Goal: Navigation & Orientation: Understand site structure

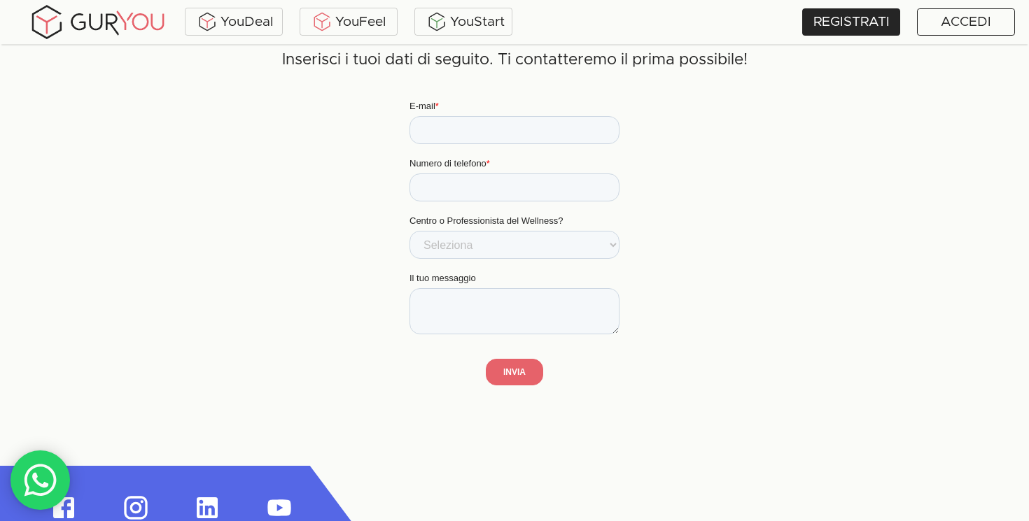
scroll to position [3348, 0]
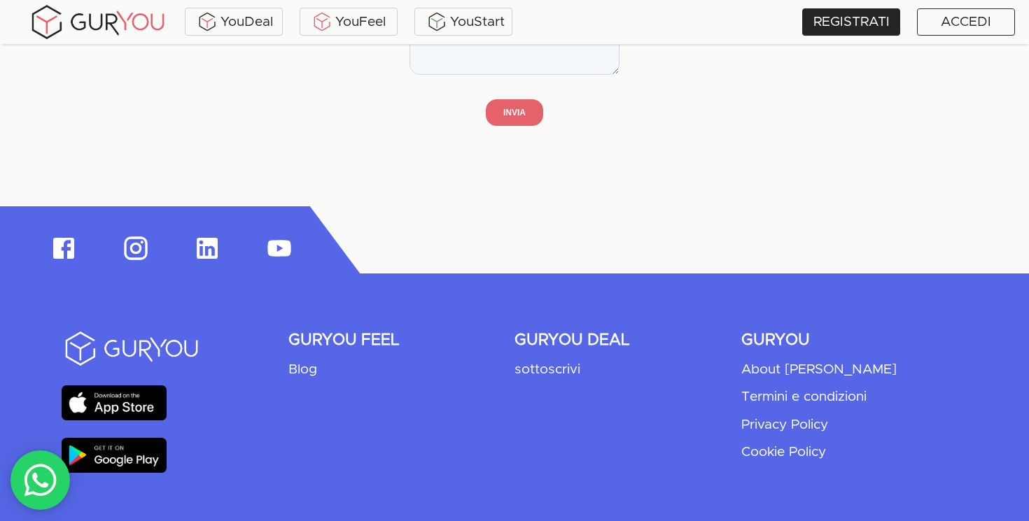
scroll to position [3348, 0]
click at [772, 373] on p "About [PERSON_NAME]" at bounding box center [818, 369] width 155 height 19
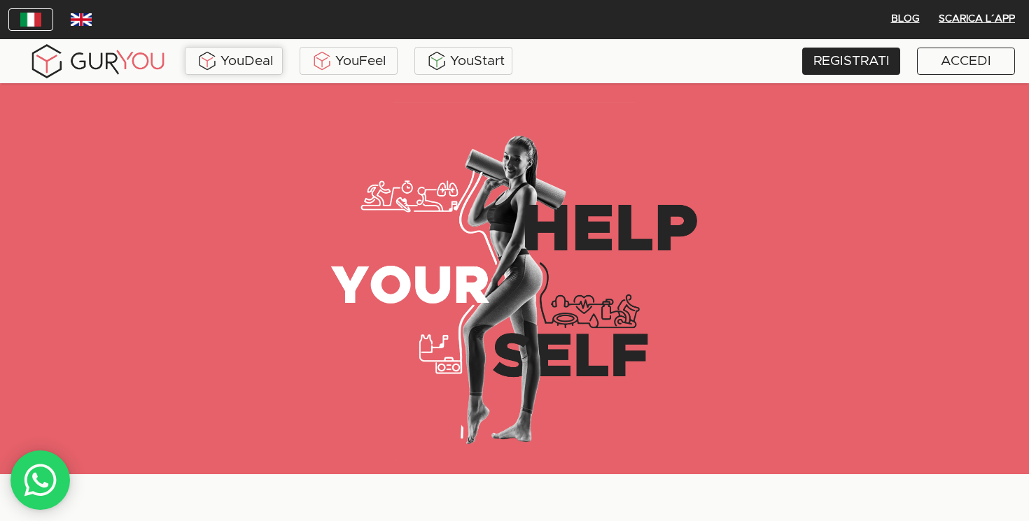
click at [241, 66] on div "YouDeal" at bounding box center [233, 60] width 91 height 21
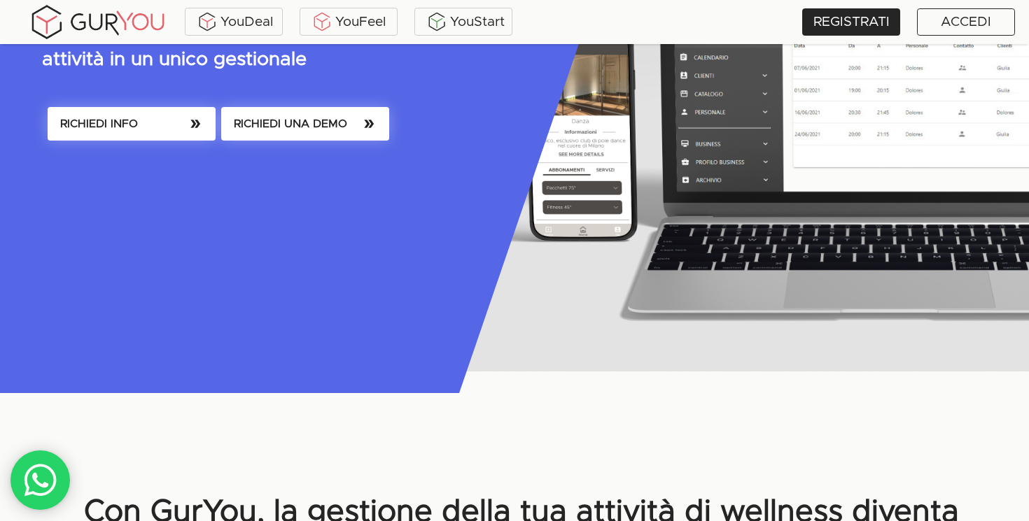
scroll to position [80, 0]
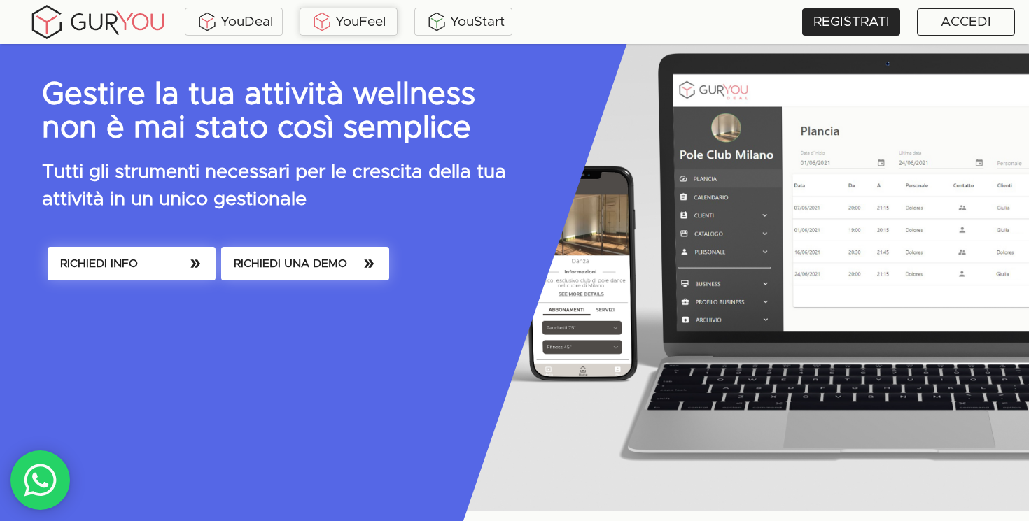
click at [335, 34] on div "YouFeel" at bounding box center [349, 22] width 98 height 28
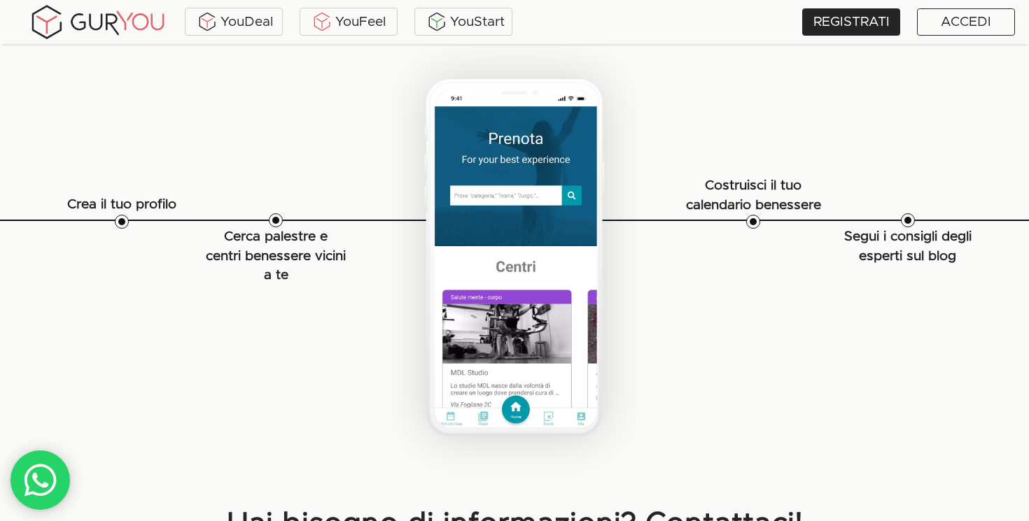
scroll to position [2623, 0]
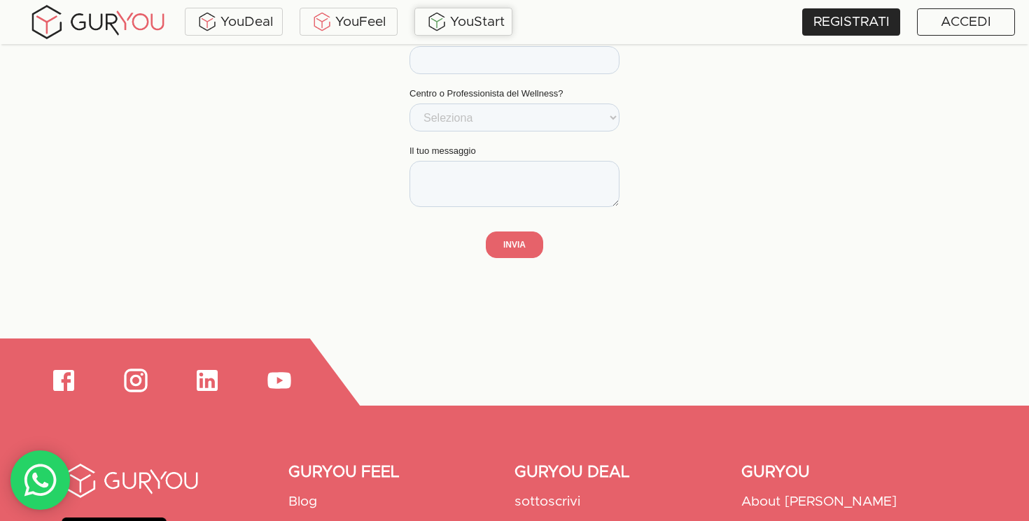
click at [460, 25] on div "YouStart" at bounding box center [463, 21] width 91 height 21
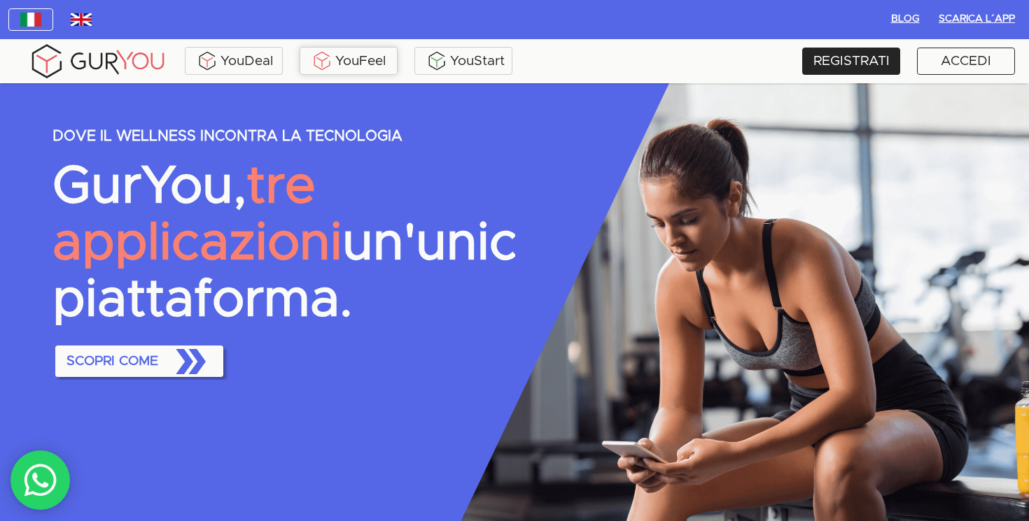
click at [347, 69] on div "YouFeel" at bounding box center [348, 60] width 91 height 21
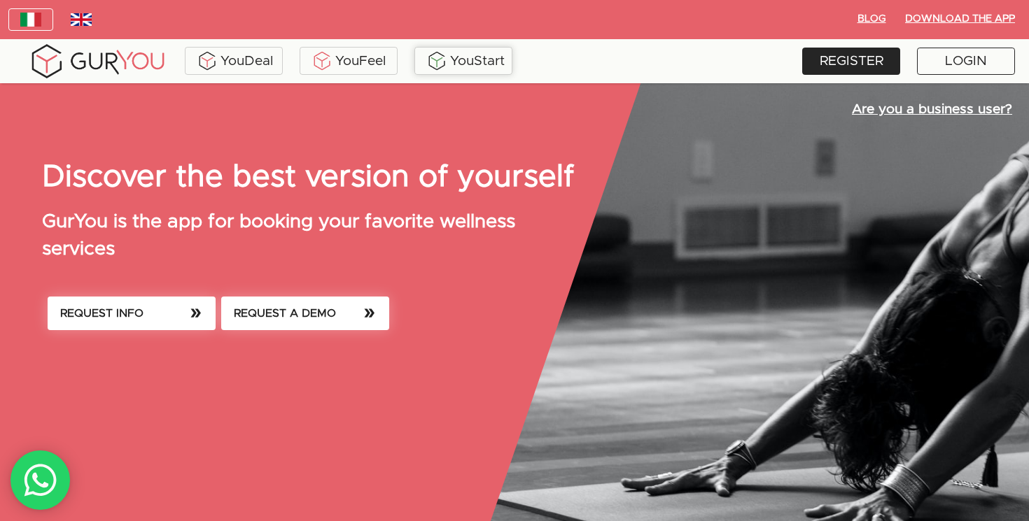
click at [465, 63] on font "YouStart" at bounding box center [477, 61] width 55 height 13
